Goal: Information Seeking & Learning: Understand process/instructions

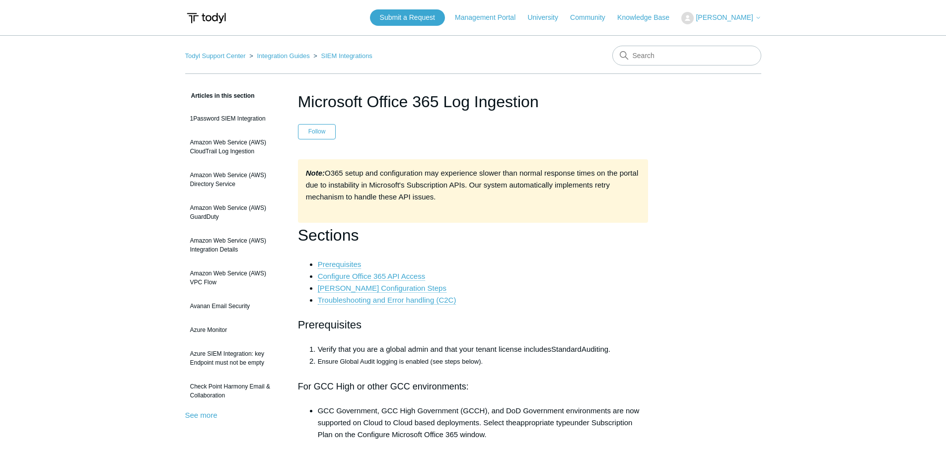
scroll to position [4517, 0]
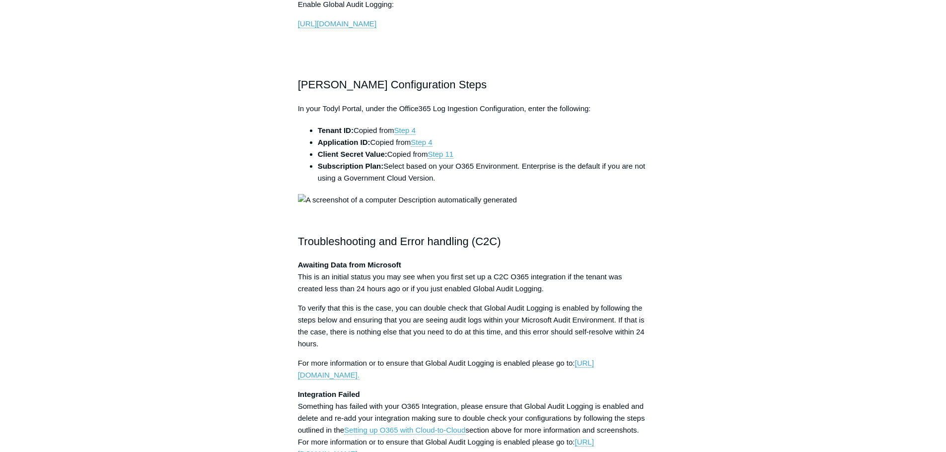
scroll to position [2333, 0]
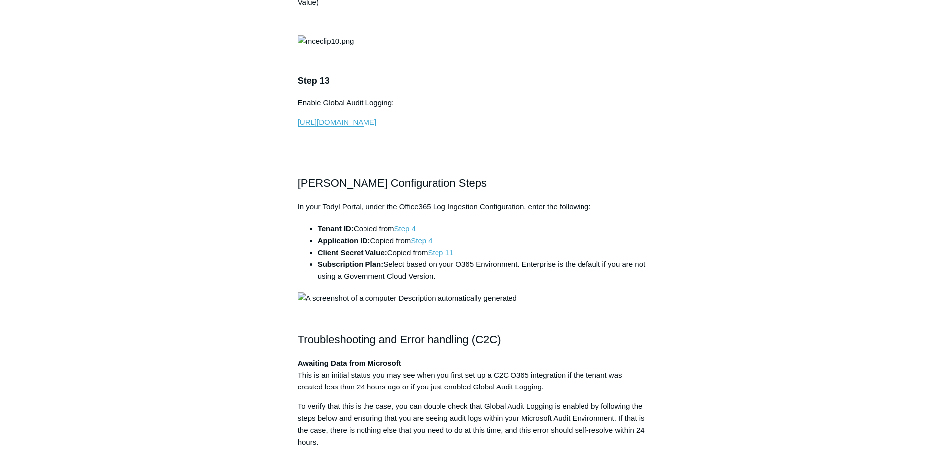
drag, startPoint x: 487, startPoint y: 103, endPoint x: 448, endPoint y: 103, distance: 39.7
copy p "ActivityFeed"
drag, startPoint x: 548, startPoint y: 104, endPoint x: 510, endPoint y: 104, distance: 37.7
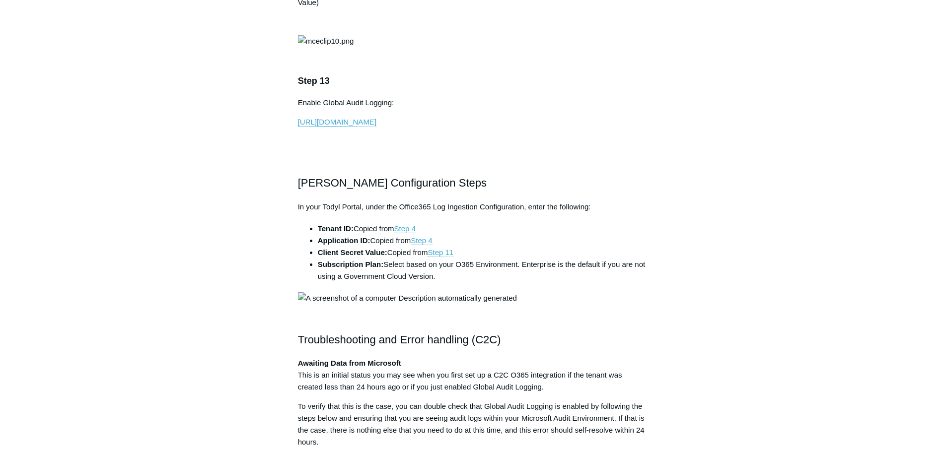
drag, startPoint x: 550, startPoint y: 104, endPoint x: 506, endPoint y: 104, distance: 43.7
copy p "ServiceHealth"
drag, startPoint x: 379, startPoint y: 117, endPoint x: 331, endPoint y: 111, distance: 48.5
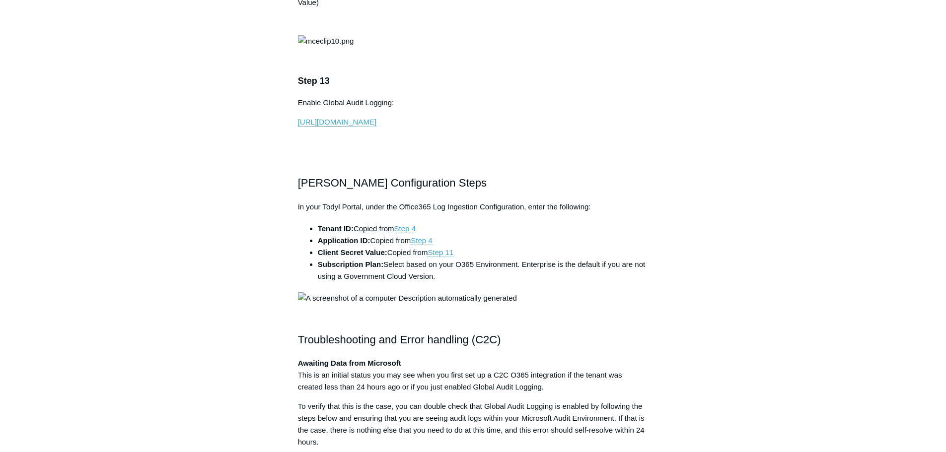
copy p "Activity Reports"
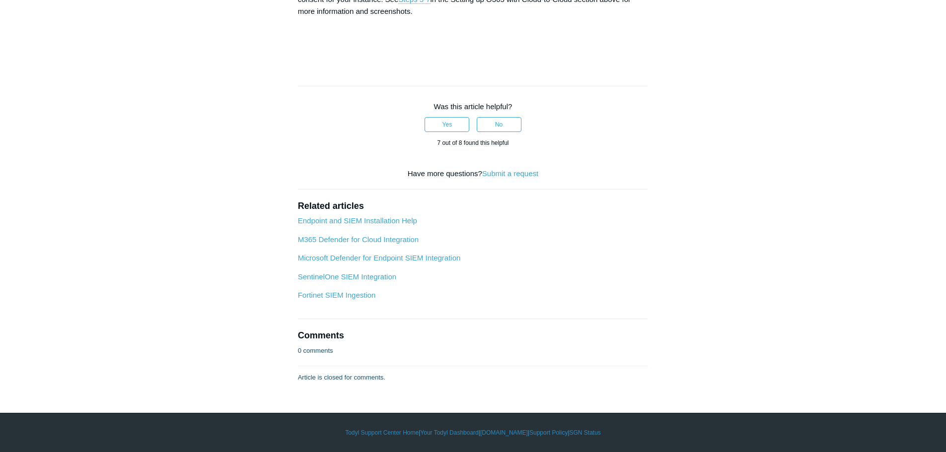
scroll to position [3822, 0]
drag, startPoint x: 323, startPoint y: 222, endPoint x: 300, endPoint y: 222, distance: 22.8
copy td "[DOMAIN_NAME]"
drag, startPoint x: 377, startPoint y: 246, endPoint x: 296, endPoint y: 246, distance: 80.9
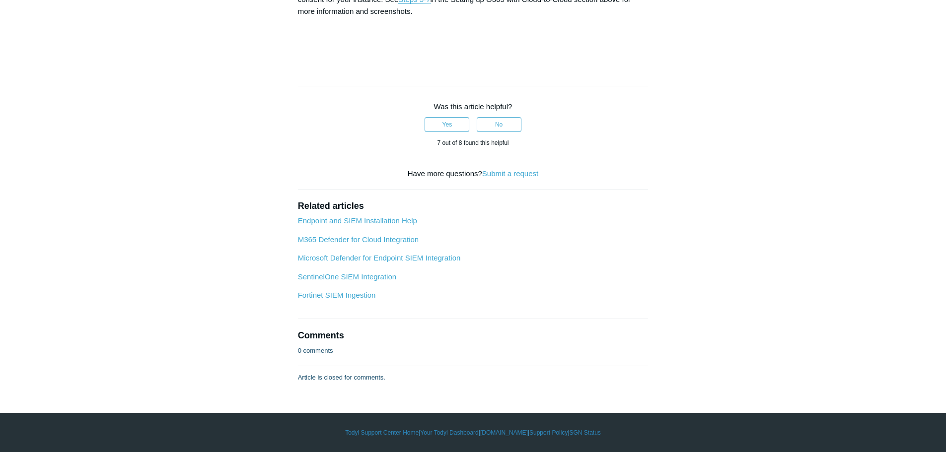
drag, startPoint x: 383, startPoint y: 247, endPoint x: 302, endPoint y: 247, distance: 81.4
copy td "ActivityFeed.ReadDlp"
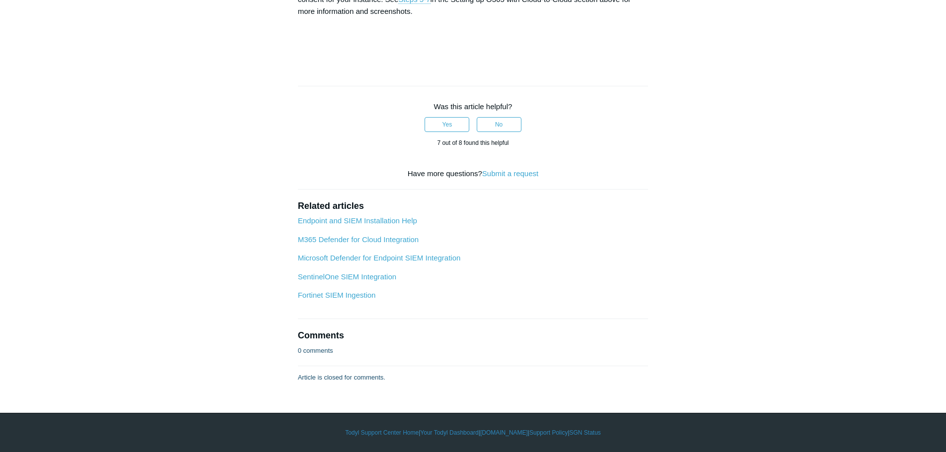
drag, startPoint x: 348, startPoint y: 266, endPoint x: 303, endPoint y: 267, distance: 45.2
copy td "[DOMAIN_NAME]"
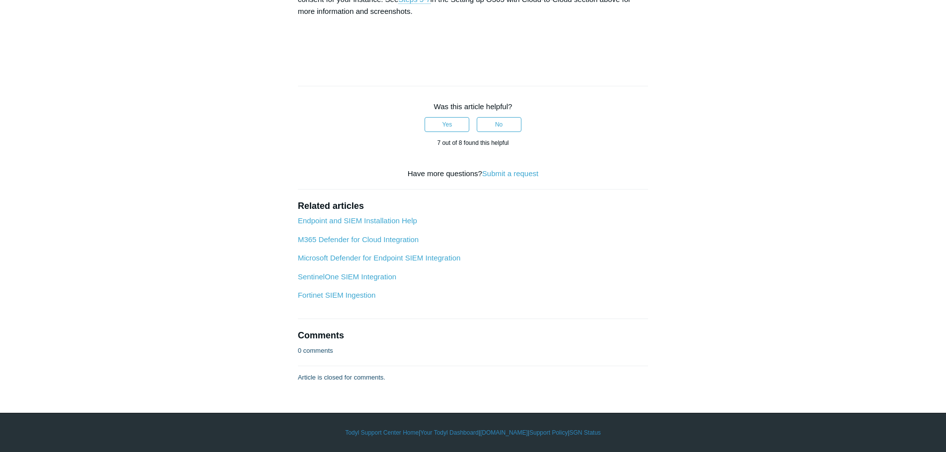
scroll to position [5212, 0]
